Goal: Information Seeking & Learning: Learn about a topic

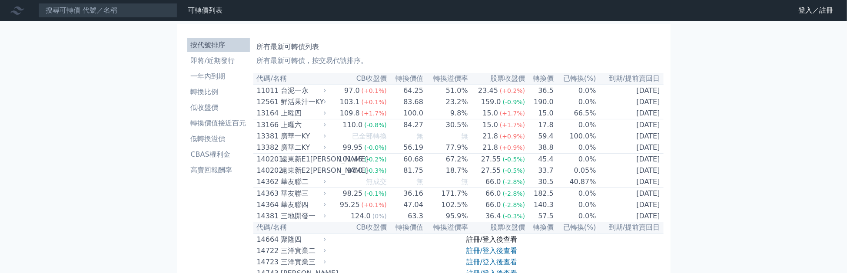
click at [494, 244] on link "註冊/登入後查看" at bounding box center [492, 240] width 51 height 8
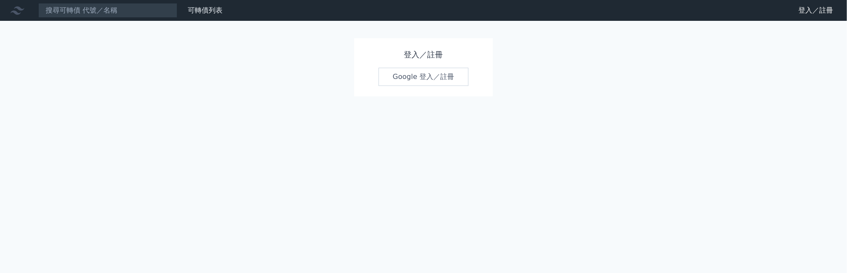
click at [434, 80] on link "Google 登入／註冊" at bounding box center [424, 77] width 90 height 18
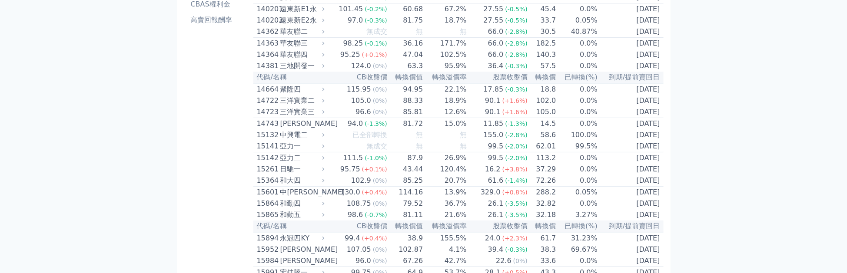
scroll to position [201, 0]
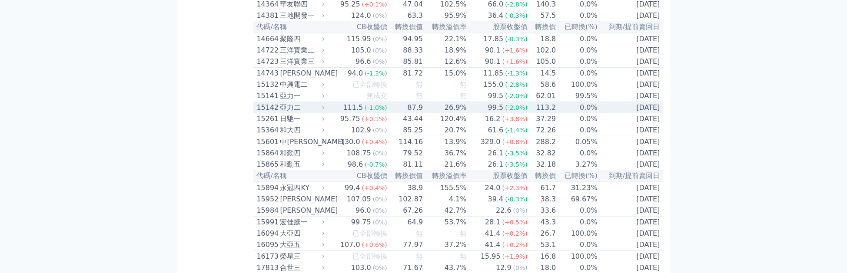
click at [263, 113] on div "15142" at bounding box center [267, 108] width 21 height 10
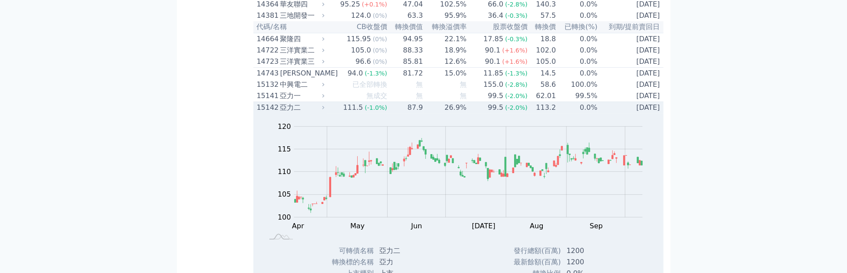
click at [264, 113] on div "15142" at bounding box center [267, 108] width 21 height 10
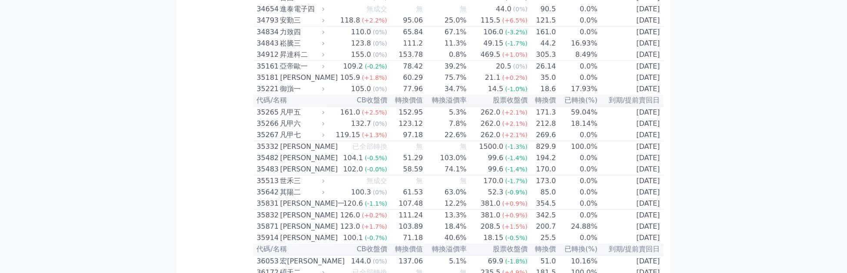
scroll to position [1809, 0]
